Goal: Use online tool/utility: Utilize a website feature to perform a specific function

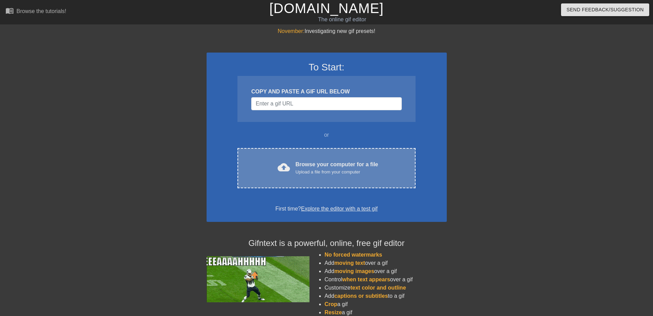
click at [301, 174] on div "Upload a file from your computer" at bounding box center [336, 171] width 83 height 7
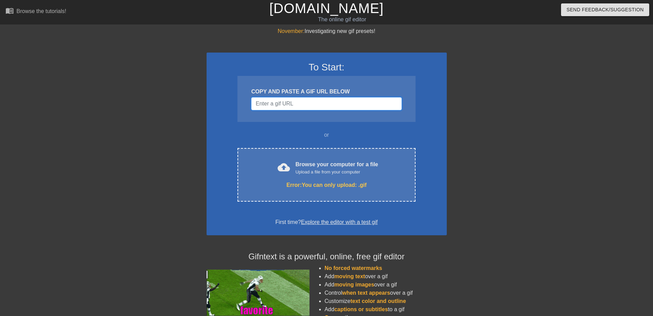
click at [266, 103] on input "Username" at bounding box center [326, 103] width 150 height 13
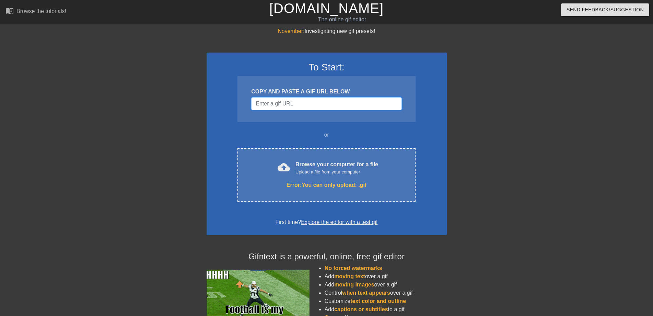
paste input "file:///C:/Users/Administrator/Desktop/Quick%20Saves%20%E4%B8%8A%E7%9A%84%20Pin…"
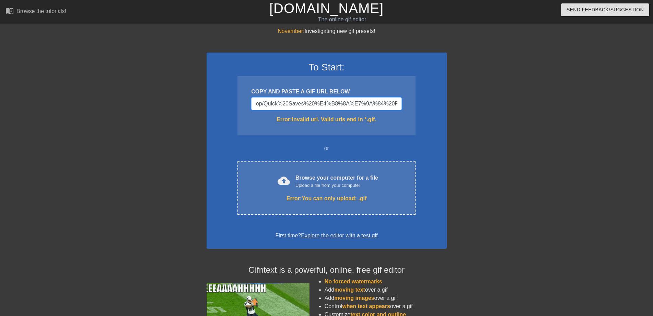
scroll to position [0, 83]
type input "file:///C:/Users/Administrator/Desktop/Quick%20Saves%20%E4%B8%8A%E7%9A%84%20Pin"
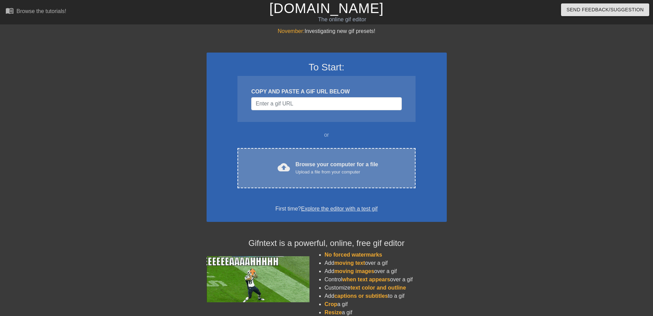
click at [293, 172] on div "cloud_upload Browse your computer for a file Upload a file from your computer" at bounding box center [326, 167] width 149 height 15
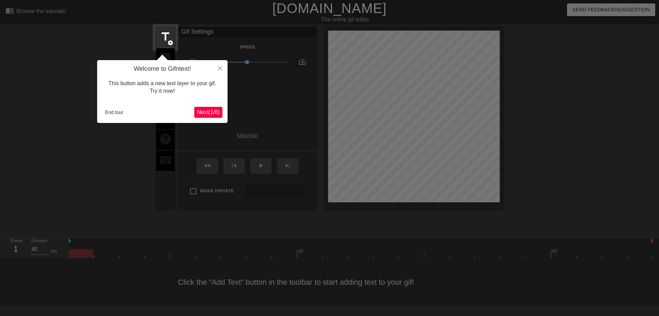
click at [216, 114] on span "Next ( 1 / 6 )" at bounding box center [208, 112] width 23 height 6
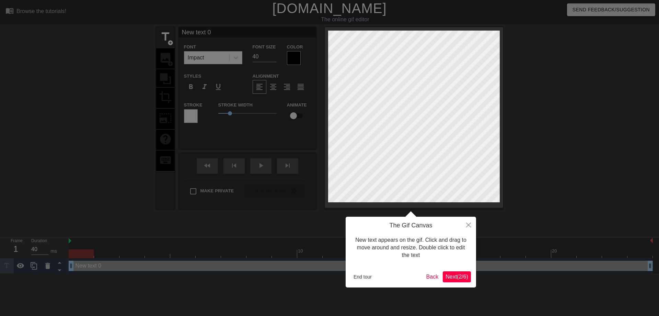
click at [449, 274] on span "Next ( 2 / 6 )" at bounding box center [456, 276] width 23 height 6
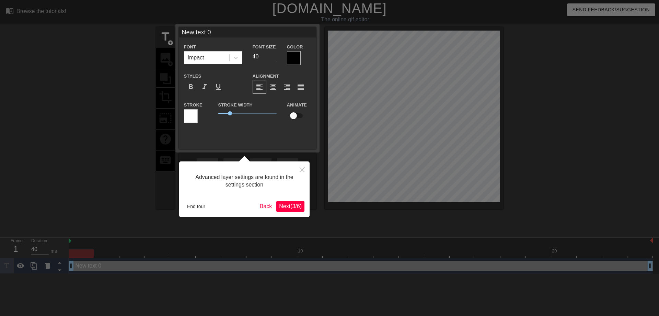
click at [303, 210] on button "Next ( 3 / 6 )" at bounding box center [290, 206] width 28 height 11
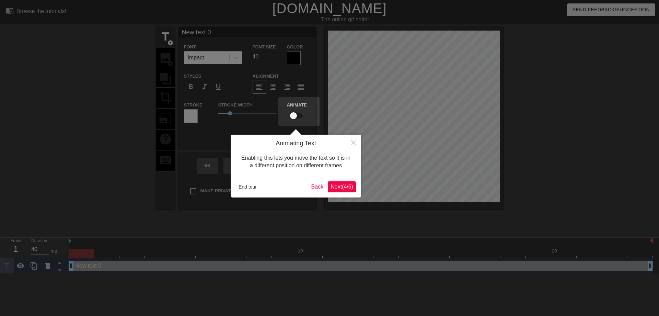
click at [331, 188] on span "Next ( 4 / 6 )" at bounding box center [341, 187] width 23 height 6
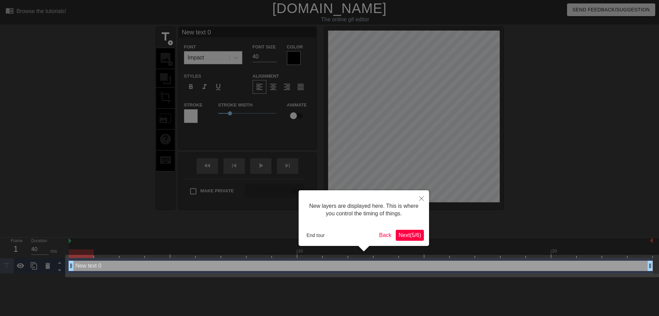
click at [408, 236] on span "Next ( 5 / 6 )" at bounding box center [409, 235] width 23 height 6
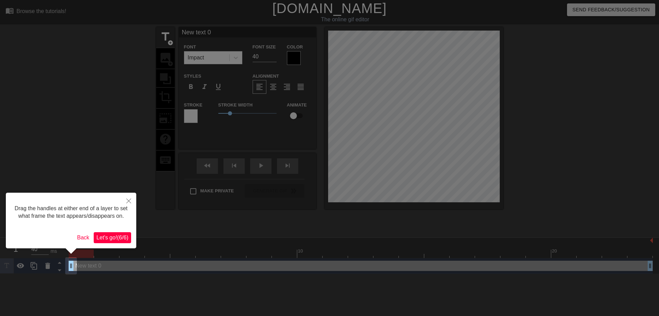
click at [104, 236] on span "Let's go! ( 6 / 6 )" at bounding box center [112, 237] width 32 height 6
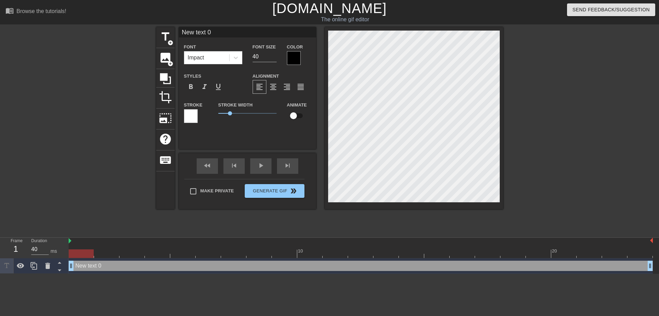
click at [214, 32] on input "New text 0" at bounding box center [247, 32] width 137 height 10
type input "N"
type input "早"
click at [295, 52] on div at bounding box center [294, 58] width 14 height 14
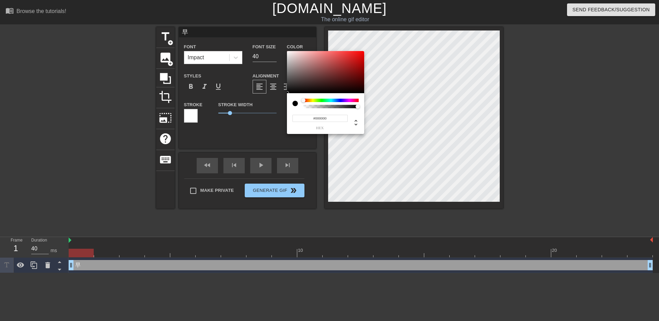
type input "#E90A0A"
click at [361, 55] on div at bounding box center [325, 72] width 77 height 43
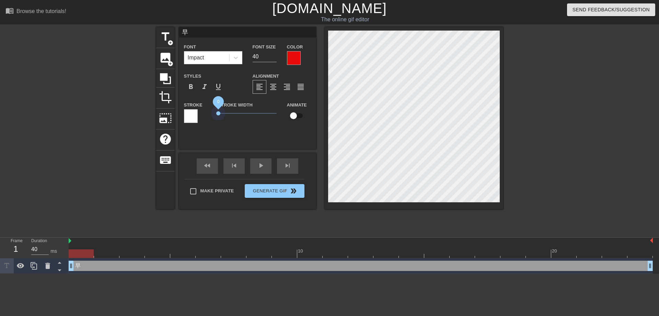
drag, startPoint x: 231, startPoint y: 110, endPoint x: 208, endPoint y: 111, distance: 22.6
click at [208, 111] on div "Stroke Stroke Width 0 Animate" at bounding box center [247, 115] width 137 height 28
click at [188, 85] on span "format_bold" at bounding box center [191, 87] width 8 height 8
click at [274, 55] on input "46" at bounding box center [265, 56] width 24 height 11
click at [274, 55] on input "47" at bounding box center [265, 56] width 24 height 11
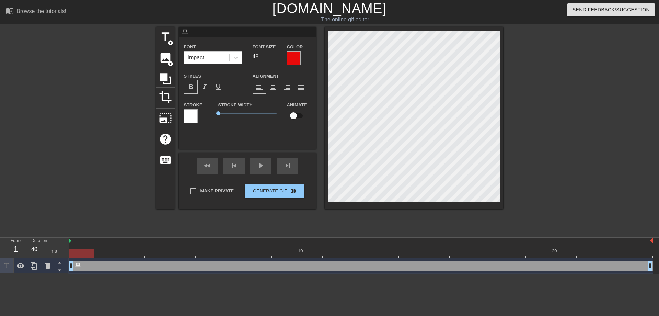
click at [274, 55] on input "48" at bounding box center [265, 56] width 24 height 11
click at [274, 55] on input "49" at bounding box center [265, 56] width 24 height 11
click at [274, 55] on input "50" at bounding box center [265, 56] width 24 height 11
type input "70"
click at [274, 55] on input "70" at bounding box center [265, 56] width 24 height 11
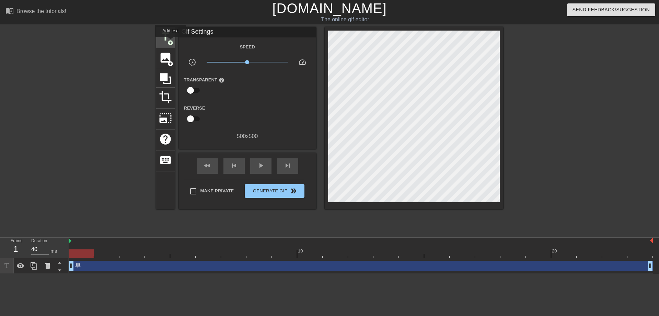
click at [171, 42] on span "add_circle" at bounding box center [170, 43] width 6 height 6
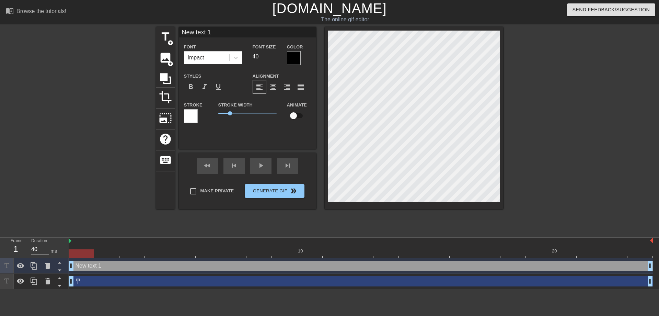
click at [219, 33] on input "New text 1" at bounding box center [247, 32] width 137 height 10
type input "N"
type input "安"
click at [294, 59] on div at bounding box center [294, 58] width 14 height 14
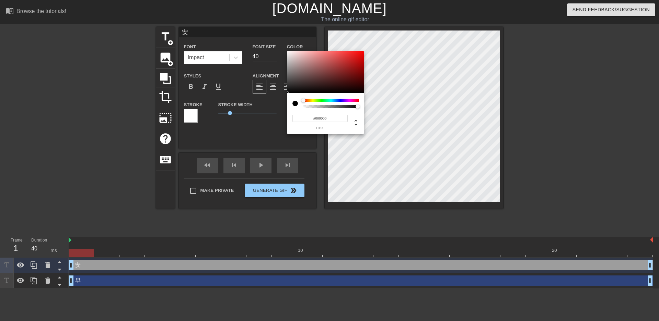
type input "#E90F0F"
click at [359, 55] on div at bounding box center [325, 72] width 77 height 43
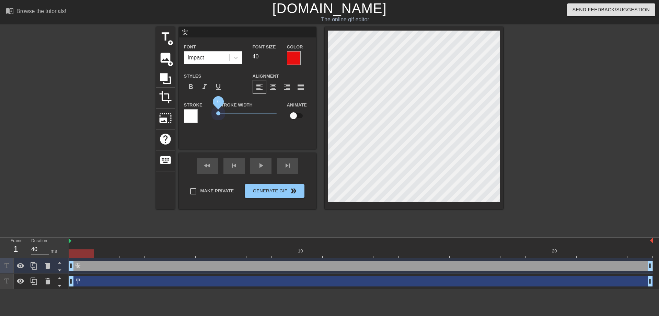
drag, startPoint x: 227, startPoint y: 113, endPoint x: 205, endPoint y: 110, distance: 22.8
click at [205, 110] on div "Stroke Stroke Width 0 Animate" at bounding box center [247, 115] width 137 height 28
click at [274, 55] on input "57" at bounding box center [265, 56] width 24 height 11
click at [274, 55] on input "58" at bounding box center [265, 56] width 24 height 11
click at [274, 55] on input "59" at bounding box center [265, 56] width 24 height 11
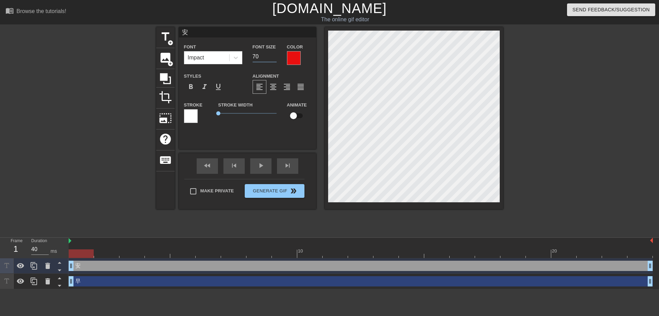
type input "70"
click at [274, 55] on input "70" at bounding box center [265, 56] width 24 height 11
click at [190, 86] on span "format_bold" at bounding box center [191, 87] width 8 height 8
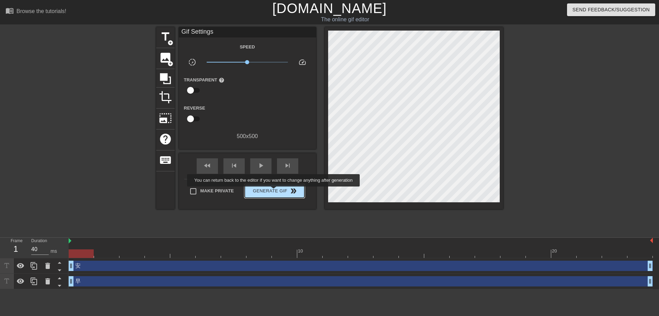
click at [273, 191] on span "Generate Gif double_arrow" at bounding box center [274, 191] width 54 height 8
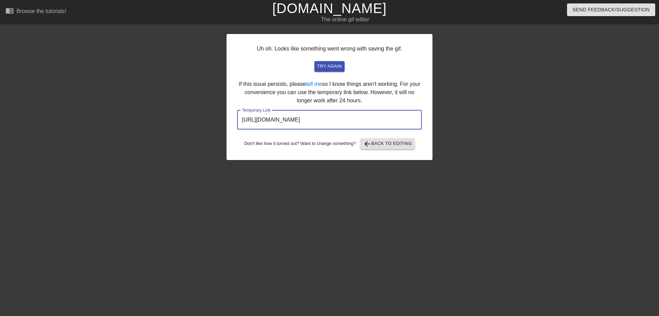
drag, startPoint x: 242, startPoint y: 118, endPoint x: 379, endPoint y: 125, distance: 137.0
click at [379, 125] on input "http://www.gifntext.com/temp_generations/cZ6HoZ27.gif" at bounding box center [329, 119] width 185 height 19
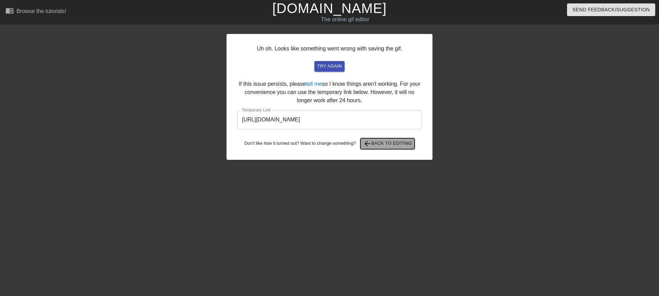
click at [381, 145] on span "arrow_back Back to Editing" at bounding box center [387, 144] width 49 height 8
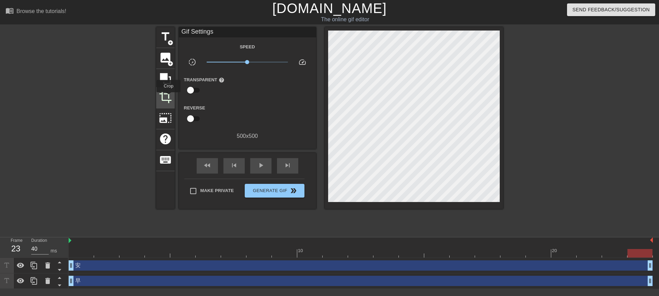
click at [168, 97] on span "crop" at bounding box center [165, 97] width 13 height 13
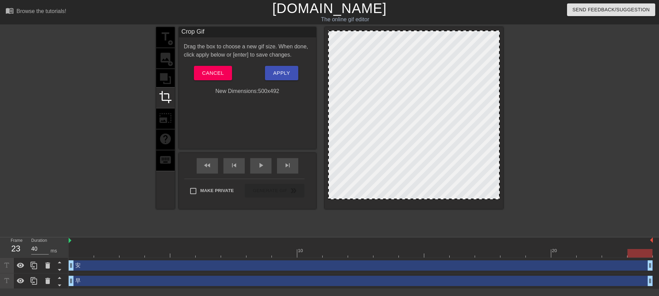
click at [378, 199] on div at bounding box center [414, 198] width 170 height 3
click at [213, 75] on span "Cancel" at bounding box center [213, 73] width 22 height 9
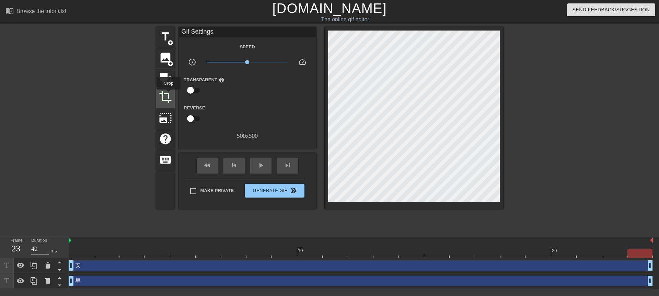
click at [168, 94] on span "crop" at bounding box center [165, 97] width 13 height 13
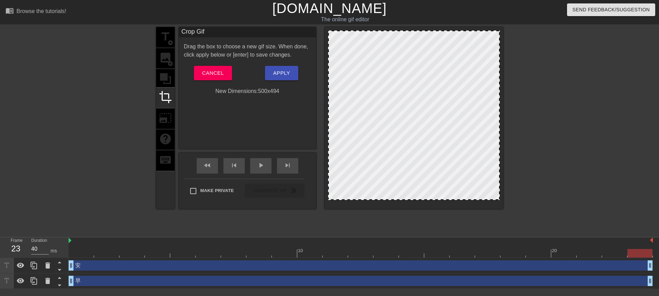
click at [408, 199] on div at bounding box center [414, 199] width 170 height 3
click at [278, 73] on span "Apply" at bounding box center [281, 73] width 17 height 9
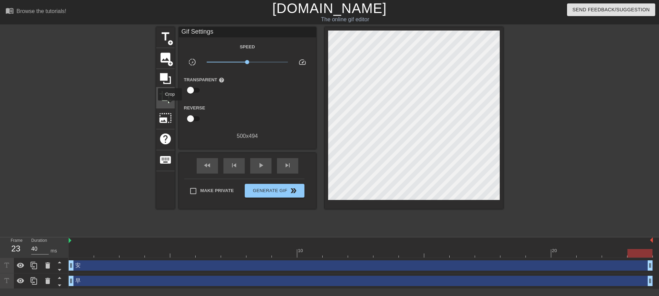
click at [168, 101] on span "crop" at bounding box center [165, 97] width 13 height 13
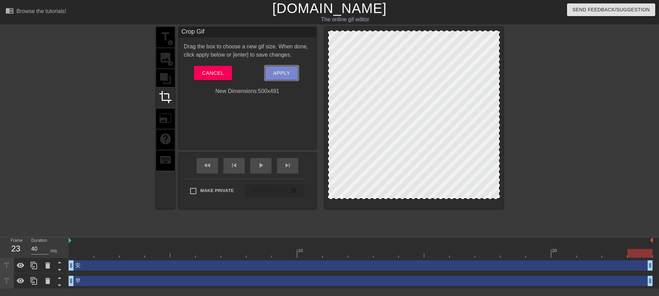
click at [288, 70] on span "Apply" at bounding box center [281, 73] width 17 height 9
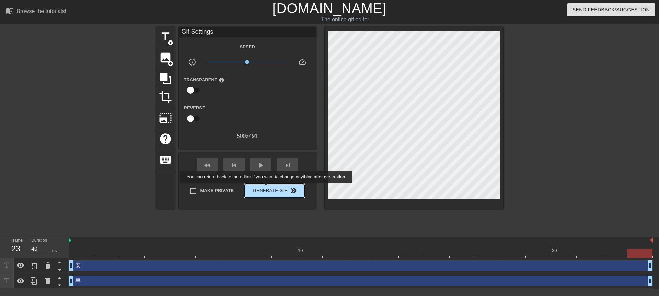
click at [267, 190] on span "Generate Gif double_arrow" at bounding box center [274, 191] width 54 height 8
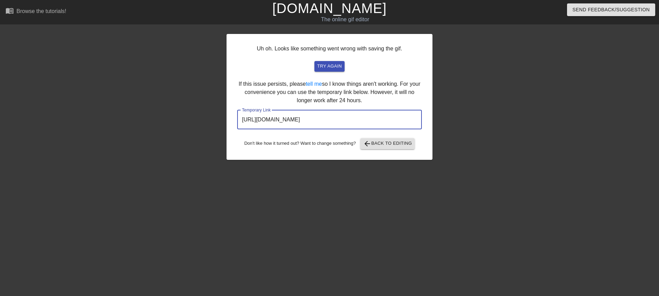
drag, startPoint x: 242, startPoint y: 120, endPoint x: 389, endPoint y: 126, distance: 147.7
click at [389, 126] on input "http://www.gifntext.com/temp_generations/UEogNGkd.gif" at bounding box center [329, 119] width 185 height 19
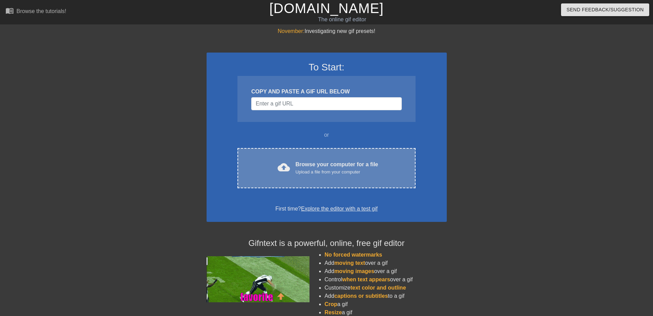
click at [293, 168] on div "cloud_upload Browse your computer for a file Upload a file from your computer" at bounding box center [326, 167] width 149 height 15
